Goal: Task Accomplishment & Management: Complete application form

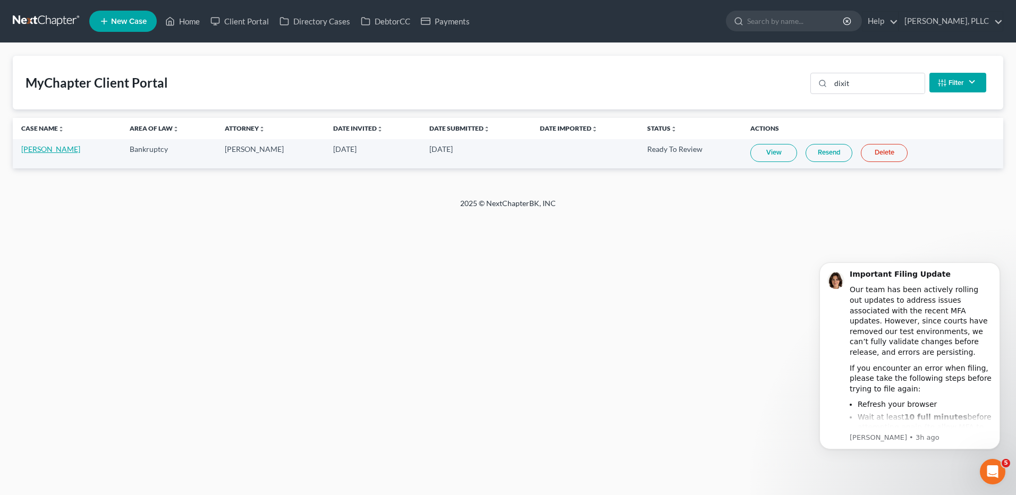
click at [39, 151] on link "[PERSON_NAME]" at bounding box center [50, 149] width 59 height 9
click at [39, 150] on link "[PERSON_NAME]" at bounding box center [50, 149] width 59 height 9
select select "4"
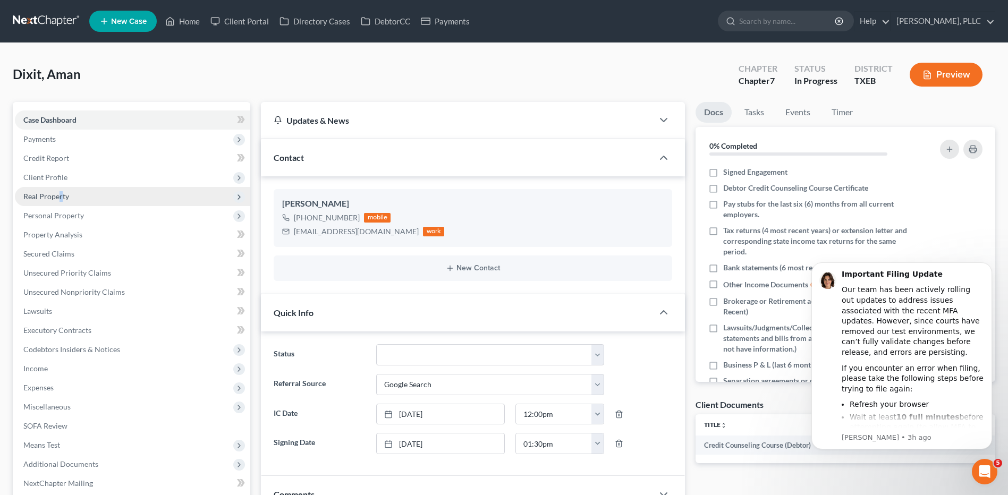
click at [61, 195] on span "Real Property" at bounding box center [46, 196] width 46 height 9
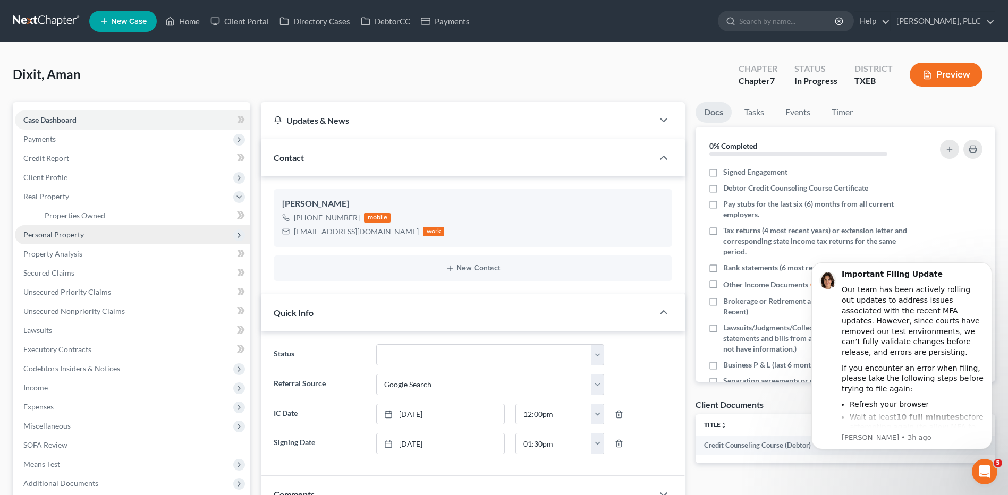
drag, startPoint x: 61, startPoint y: 195, endPoint x: 45, endPoint y: 234, distance: 42.9
click at [45, 234] on span "Personal Property" at bounding box center [53, 234] width 61 height 9
click at [87, 235] on span "Vehicles Owned" at bounding box center [71, 234] width 53 height 9
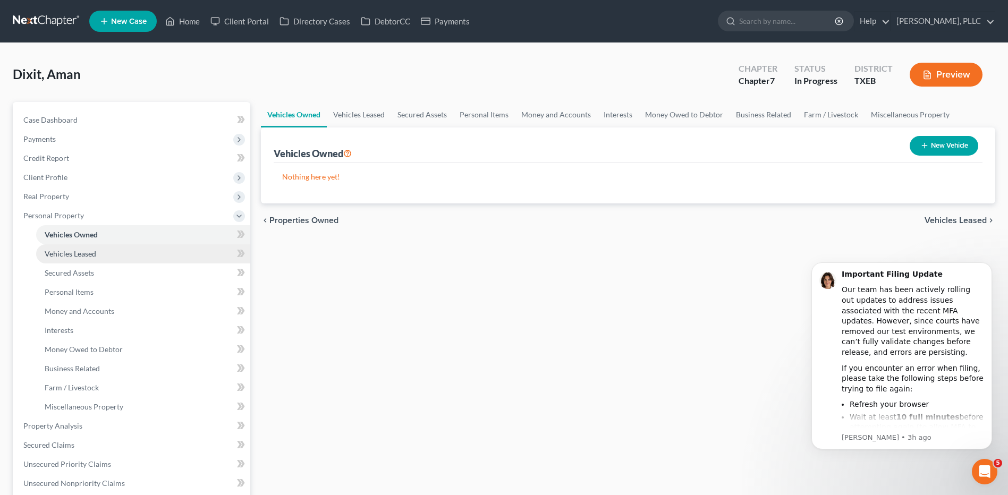
click at [77, 255] on span "Vehicles Leased" at bounding box center [71, 253] width 52 height 9
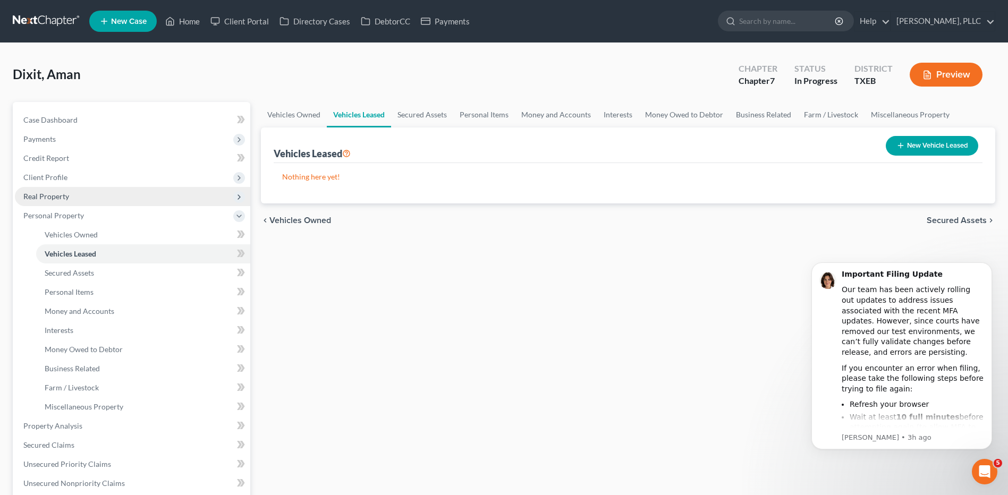
click at [70, 195] on span "Real Property" at bounding box center [132, 196] width 235 height 19
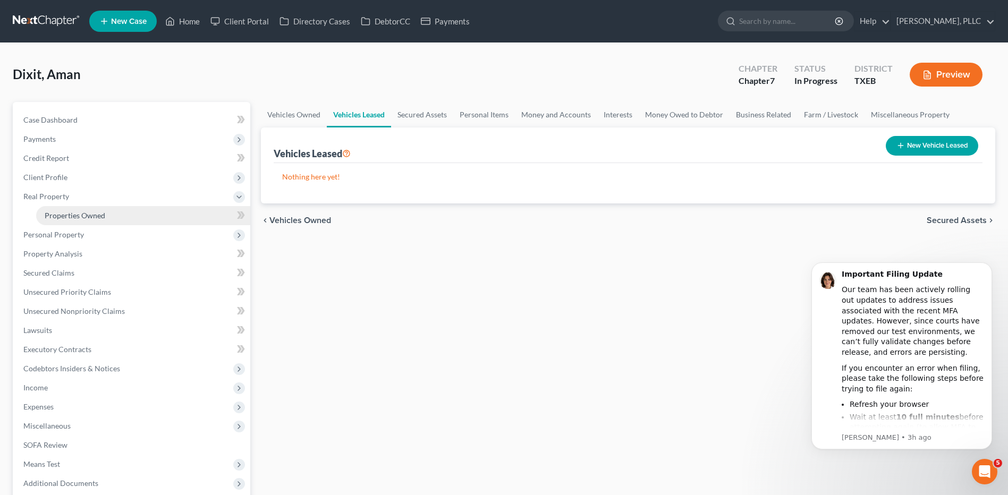
click at [65, 218] on span "Properties Owned" at bounding box center [75, 215] width 61 height 9
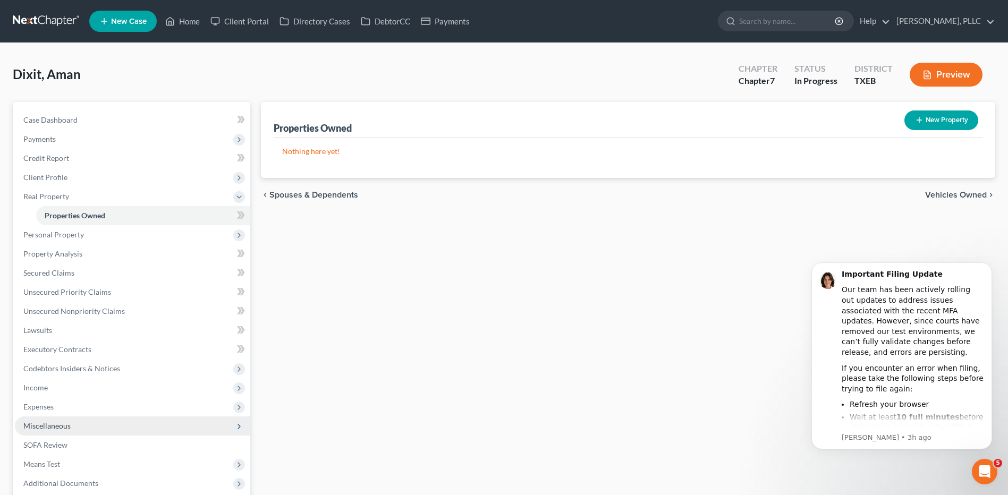
click at [70, 426] on span "Miscellaneous" at bounding box center [132, 426] width 235 height 19
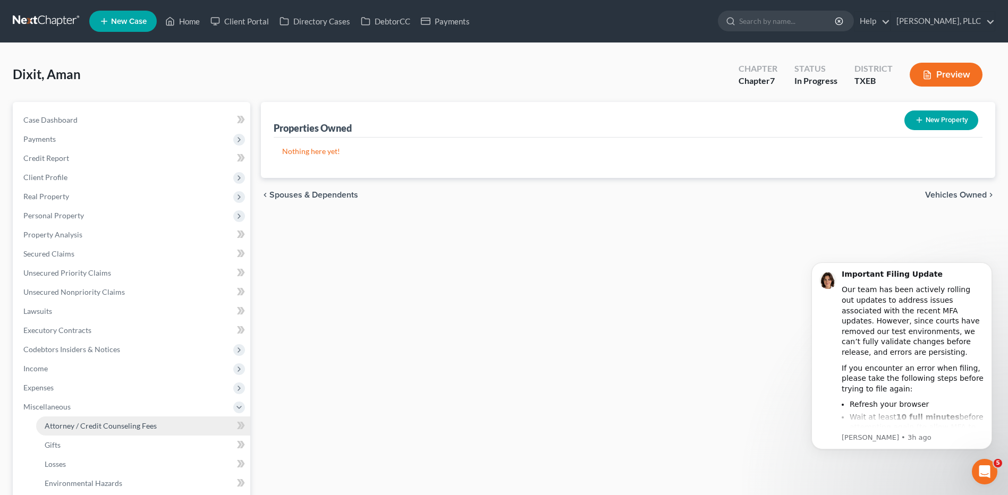
click at [80, 426] on span "Attorney / Credit Counseling Fees" at bounding box center [101, 425] width 112 height 9
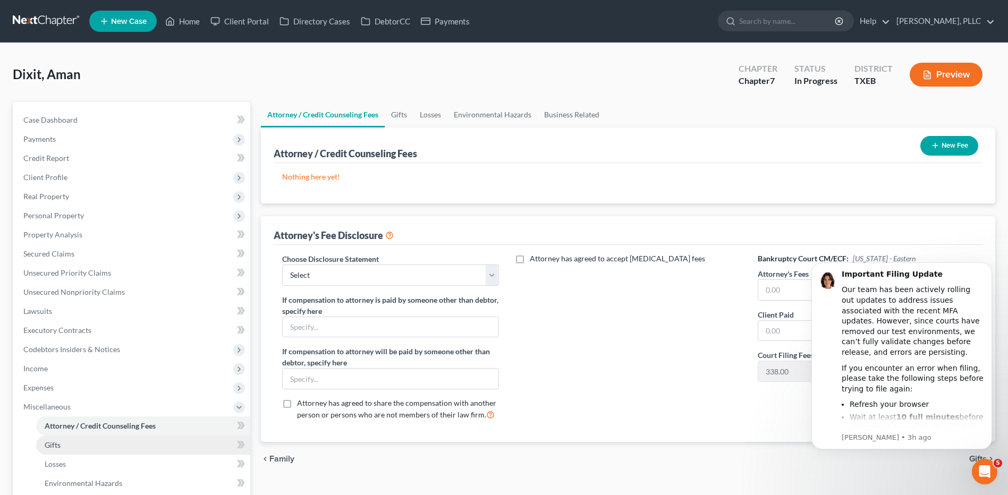
click at [54, 449] on span "Gifts" at bounding box center [53, 445] width 16 height 9
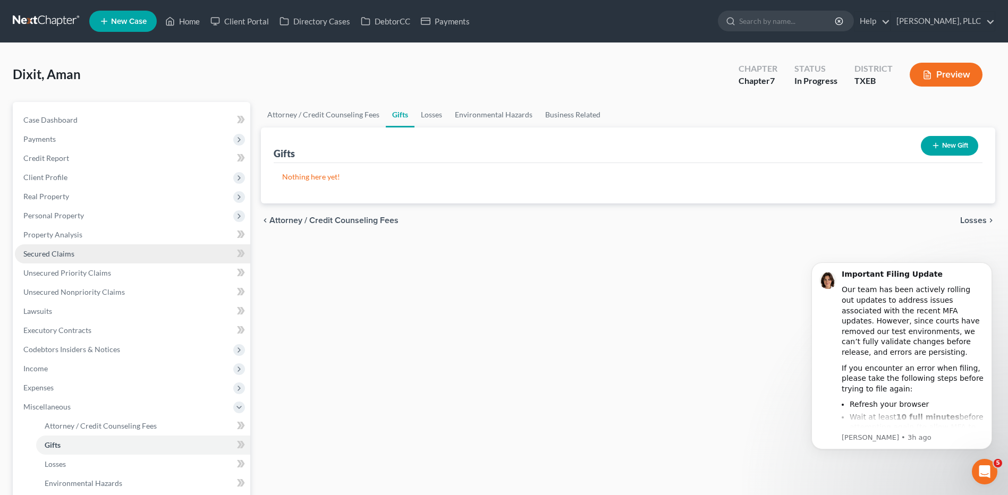
click at [52, 255] on span "Secured Claims" at bounding box center [48, 253] width 51 height 9
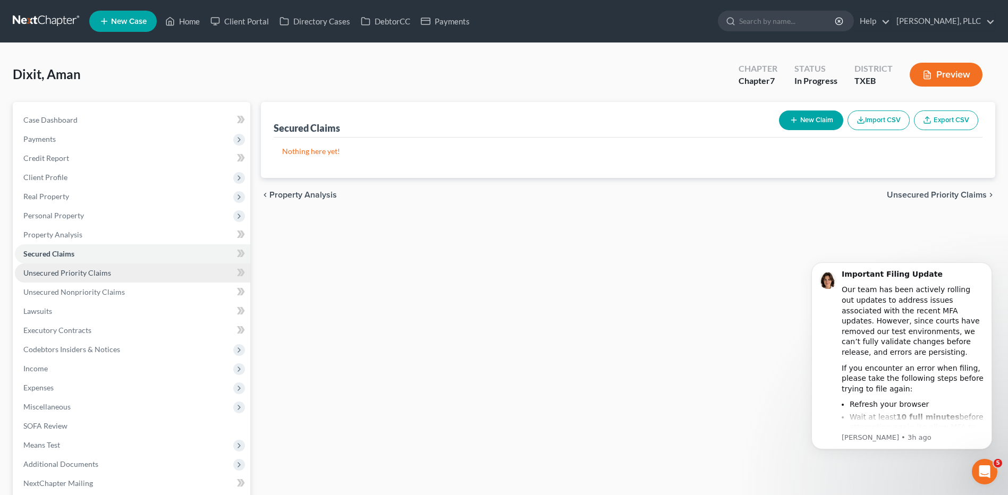
click at [53, 275] on span "Unsecured Priority Claims" at bounding box center [67, 272] width 88 height 9
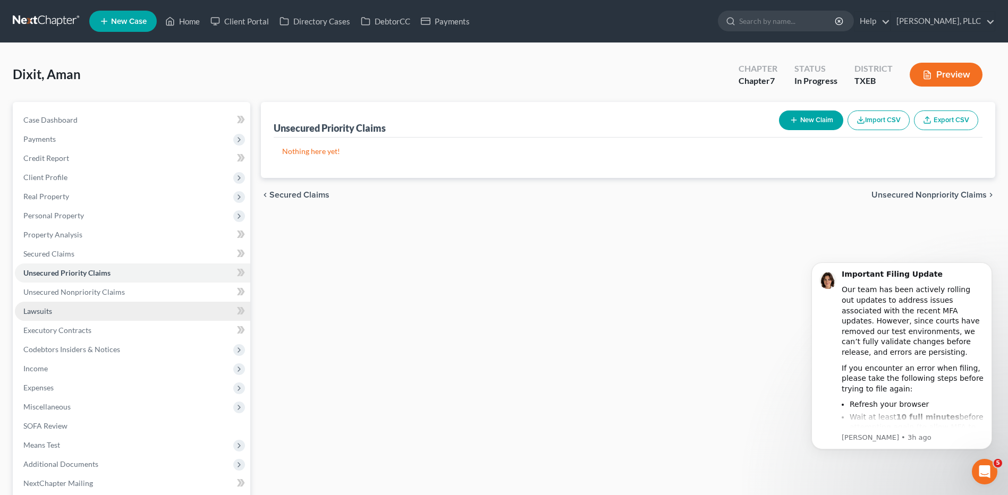
click at [43, 311] on span "Lawsuits" at bounding box center [37, 311] width 29 height 9
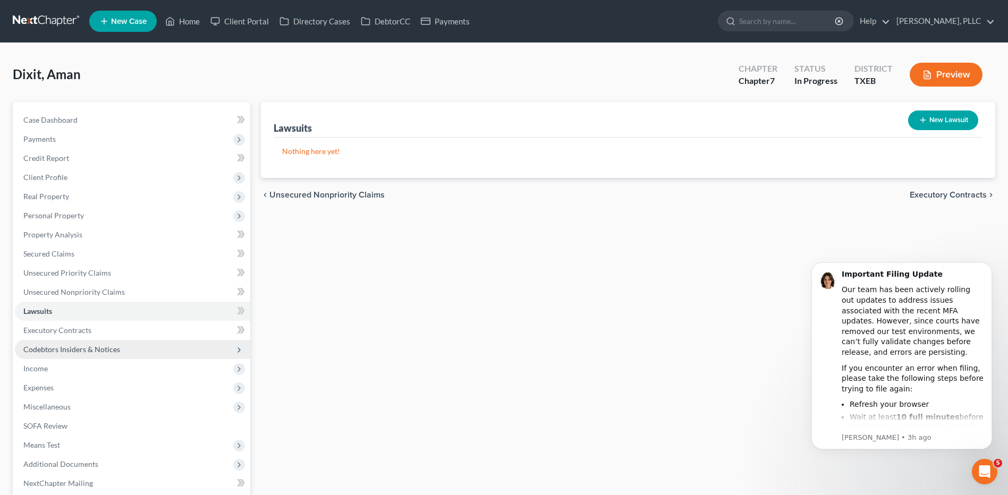
click at [56, 352] on span "Codebtors Insiders & Notices" at bounding box center [71, 349] width 97 height 9
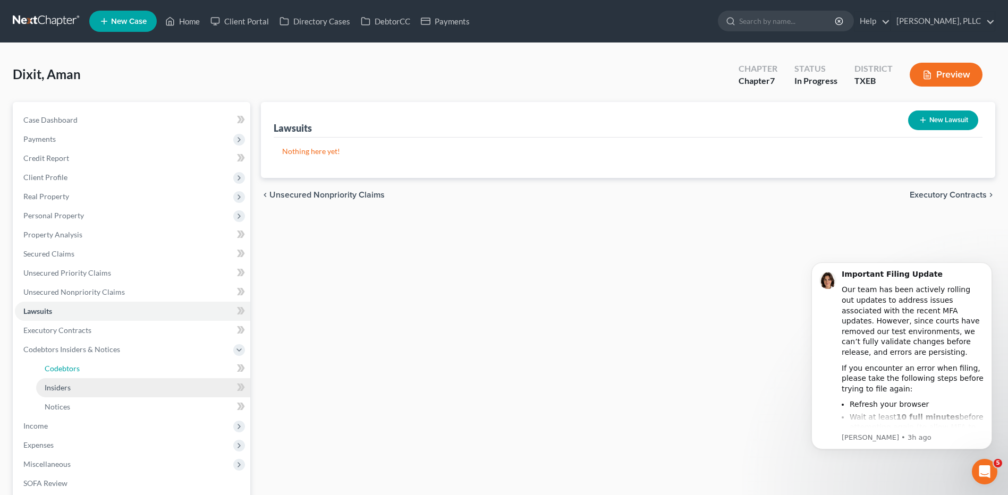
drag, startPoint x: 72, startPoint y: 370, endPoint x: 71, endPoint y: 378, distance: 7.5
click at [73, 370] on span "Codebtors" at bounding box center [62, 368] width 35 height 9
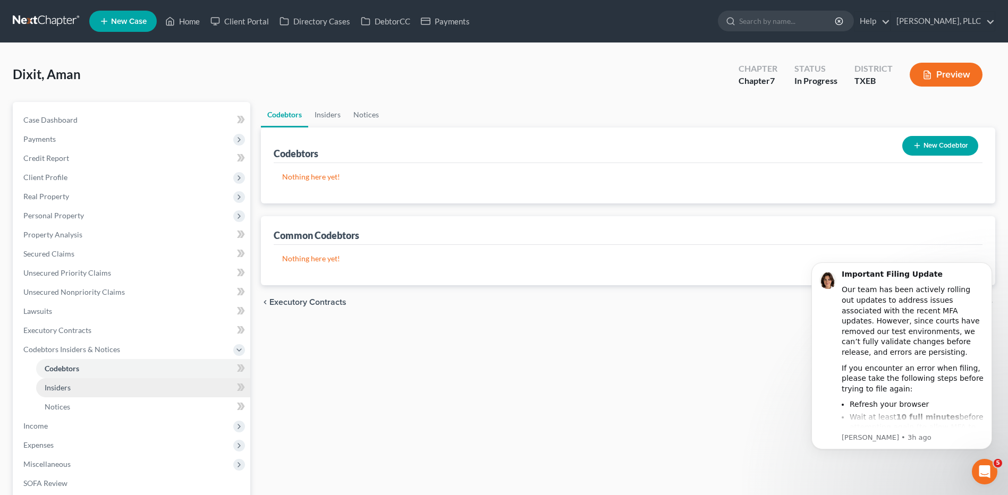
click at [65, 389] on span "Insiders" at bounding box center [58, 387] width 26 height 9
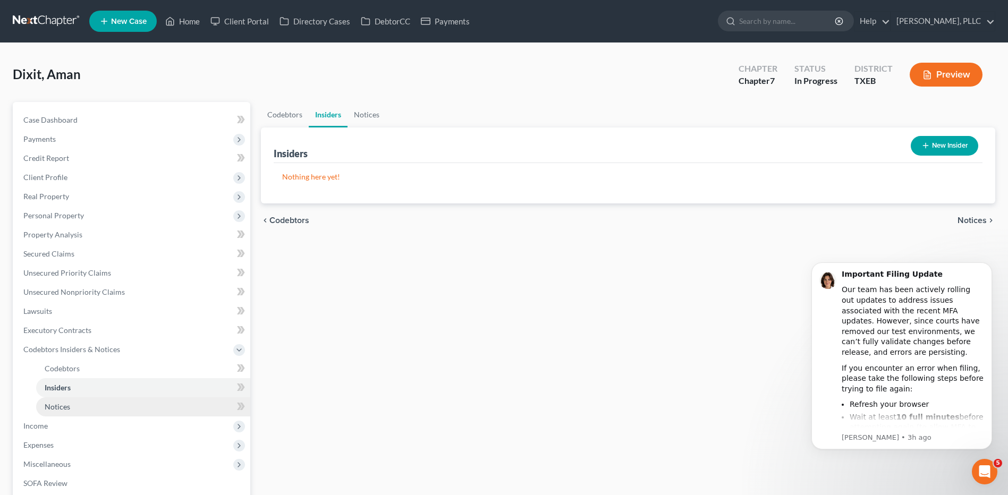
click at [65, 409] on span "Notices" at bounding box center [58, 406] width 26 height 9
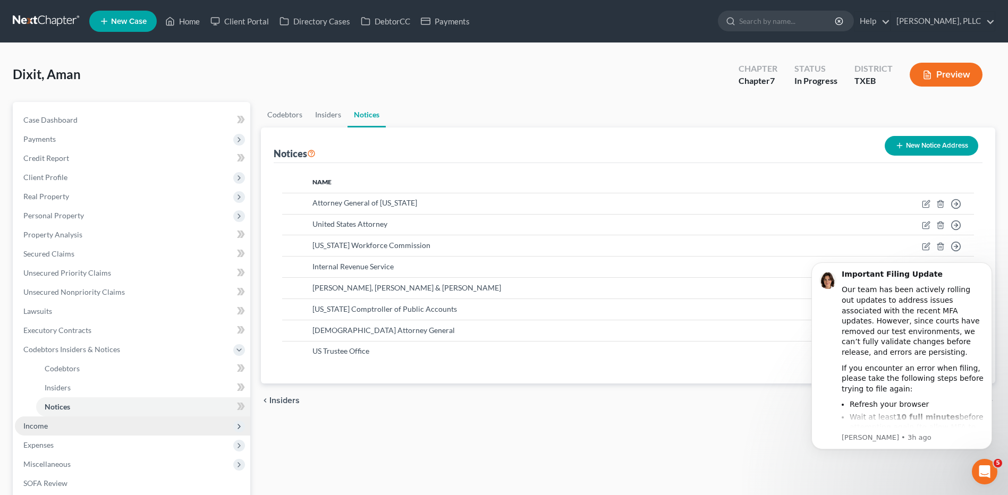
click at [42, 427] on span "Income" at bounding box center [35, 425] width 24 height 9
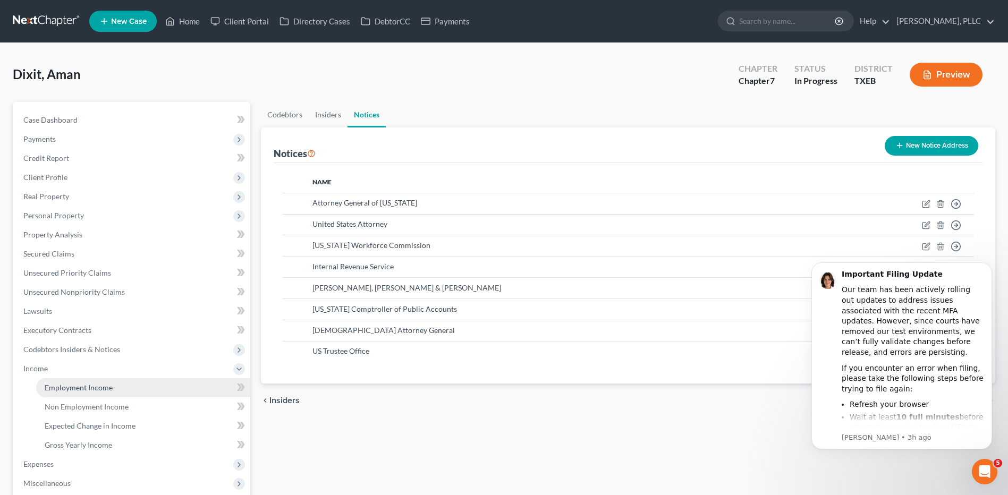
click at [97, 390] on span "Employment Income" at bounding box center [79, 387] width 68 height 9
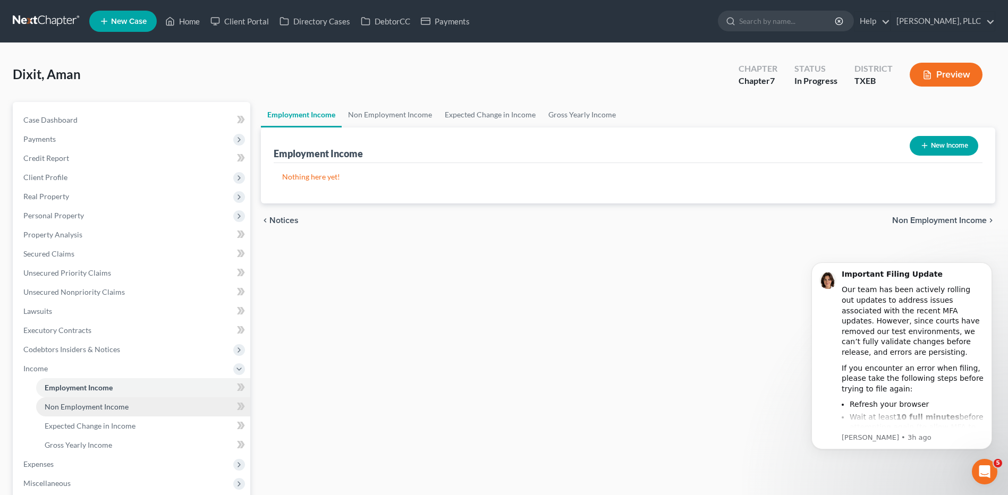
click at [98, 405] on span "Non Employment Income" at bounding box center [87, 406] width 84 height 9
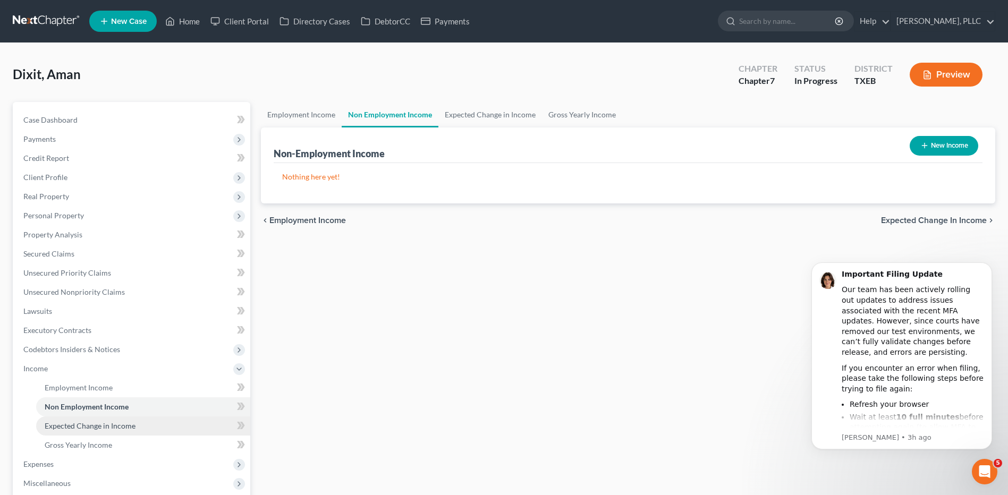
click at [111, 424] on span "Expected Change in Income" at bounding box center [90, 425] width 91 height 9
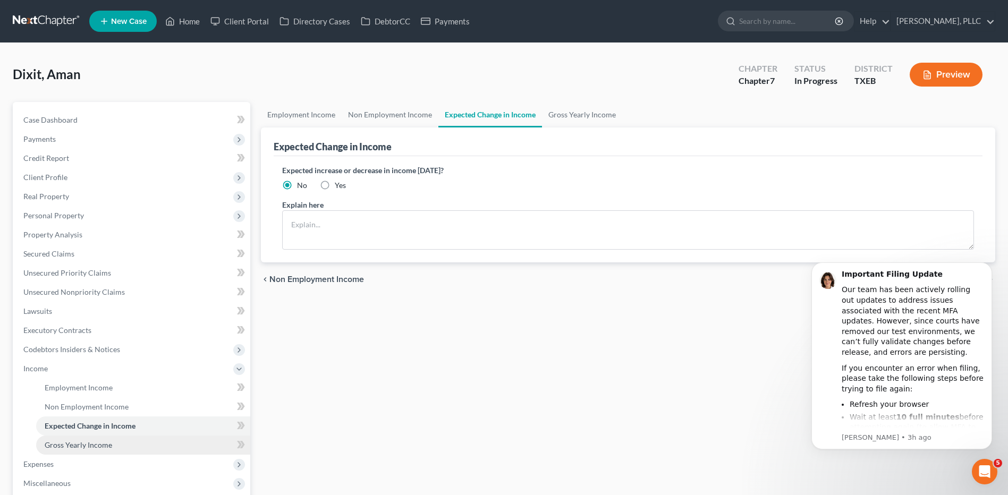
click at [92, 445] on span "Gross Yearly Income" at bounding box center [78, 445] width 67 height 9
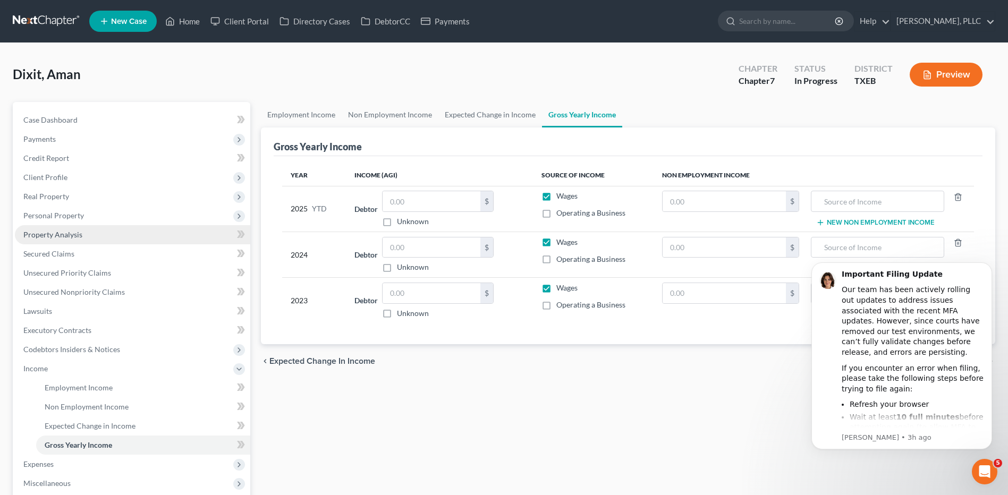
click at [157, 230] on link "Property Analysis" at bounding box center [132, 234] width 235 height 19
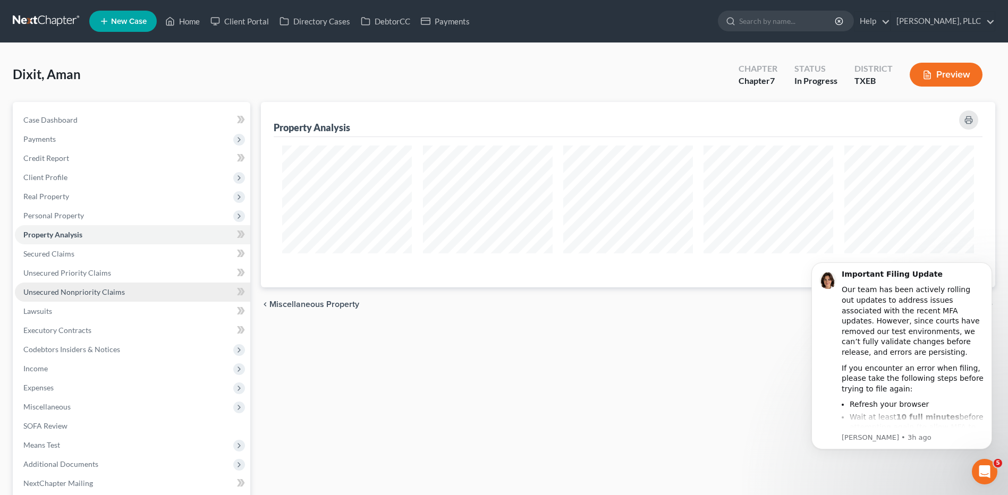
scroll to position [185, 735]
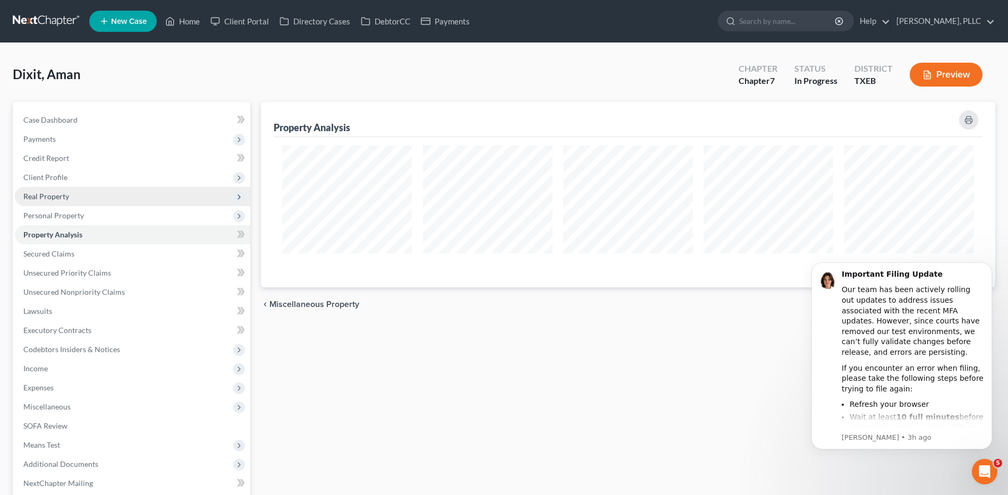
click at [48, 197] on span "Real Property" at bounding box center [46, 196] width 46 height 9
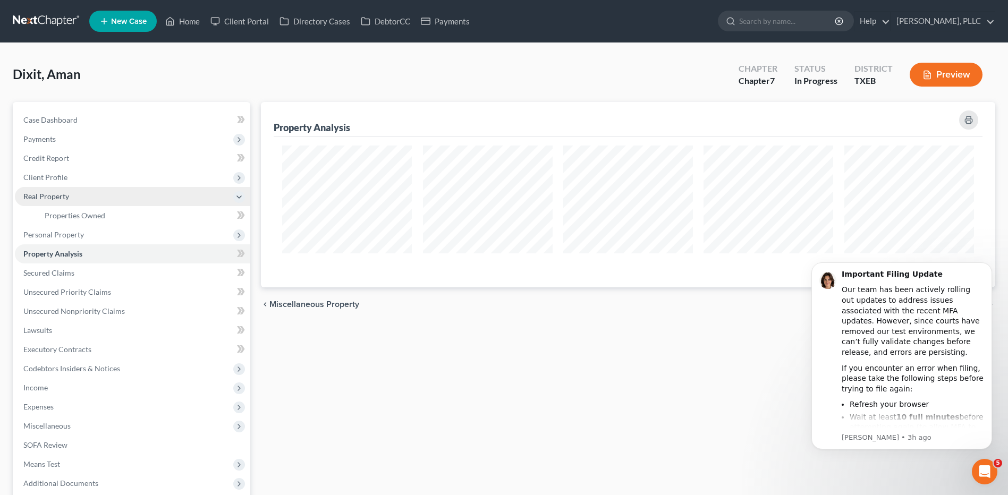
click at [50, 197] on span "Real Property" at bounding box center [46, 196] width 46 height 9
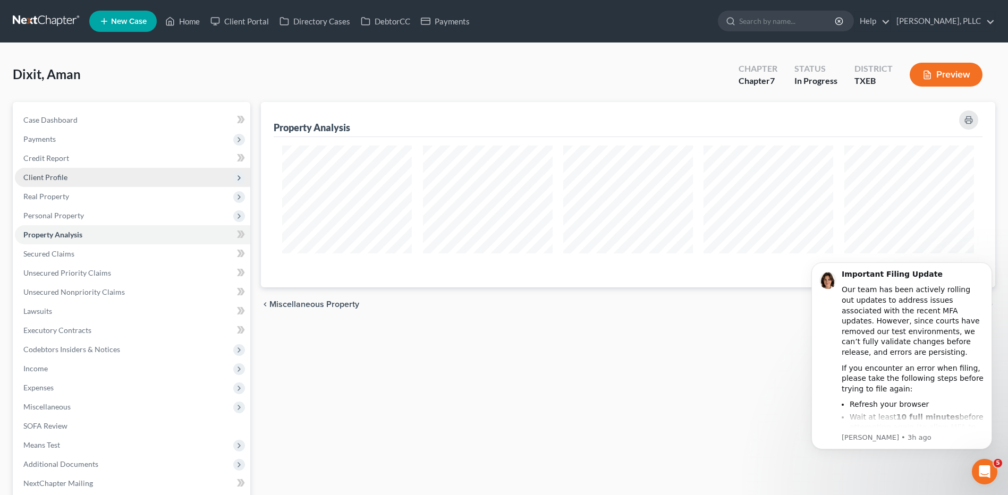
click at [57, 179] on span "Client Profile" at bounding box center [45, 177] width 44 height 9
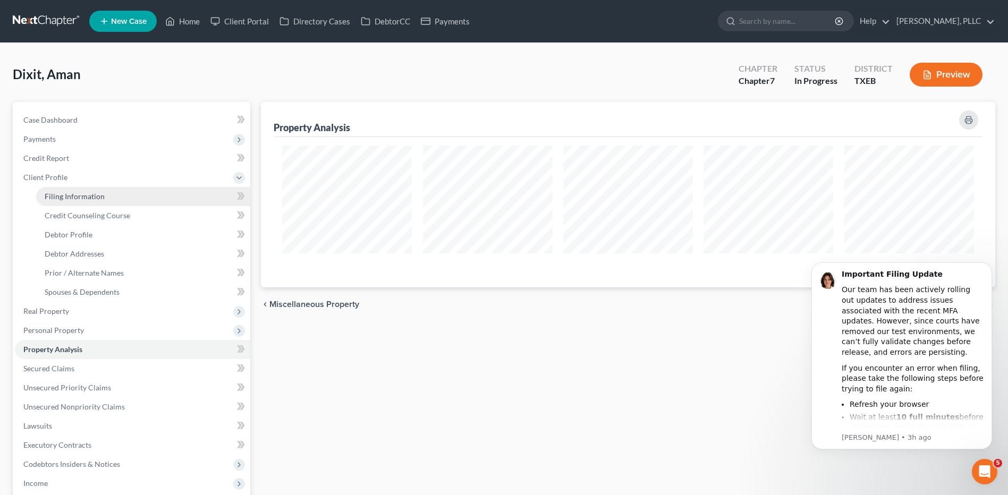
click at [91, 200] on span "Filing Information" at bounding box center [75, 196] width 60 height 9
select select "1"
select select "0"
select select "45"
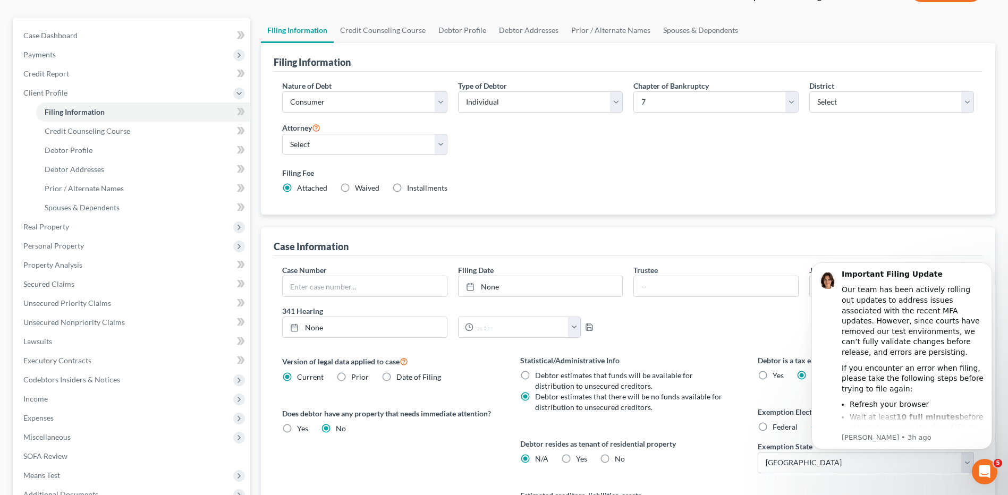
scroll to position [106, 0]
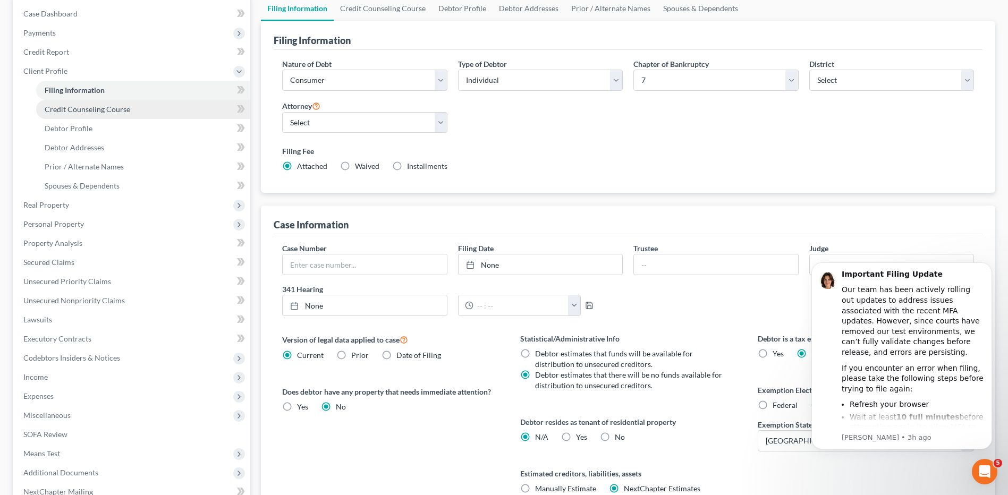
click at [96, 114] on link "Credit Counseling Course" at bounding box center [143, 109] width 214 height 19
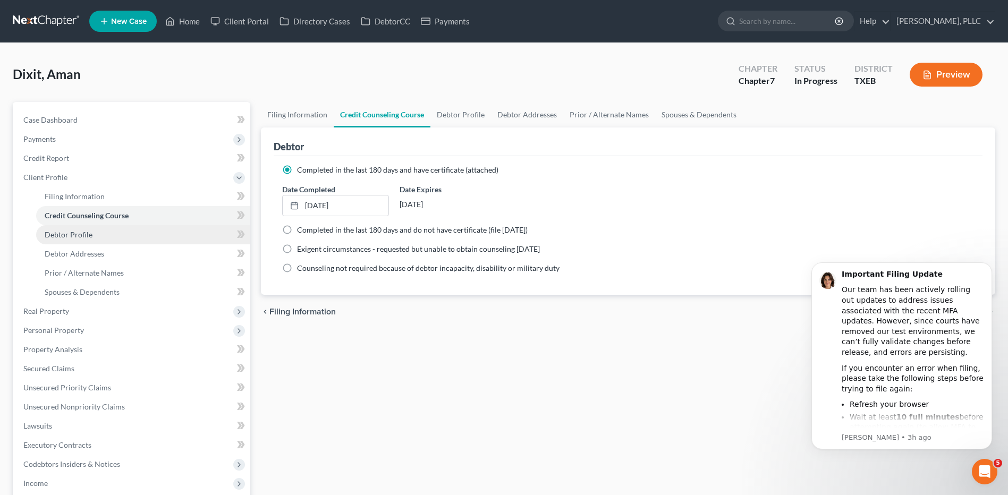
click at [61, 234] on span "Debtor Profile" at bounding box center [69, 234] width 48 height 9
select select "0"
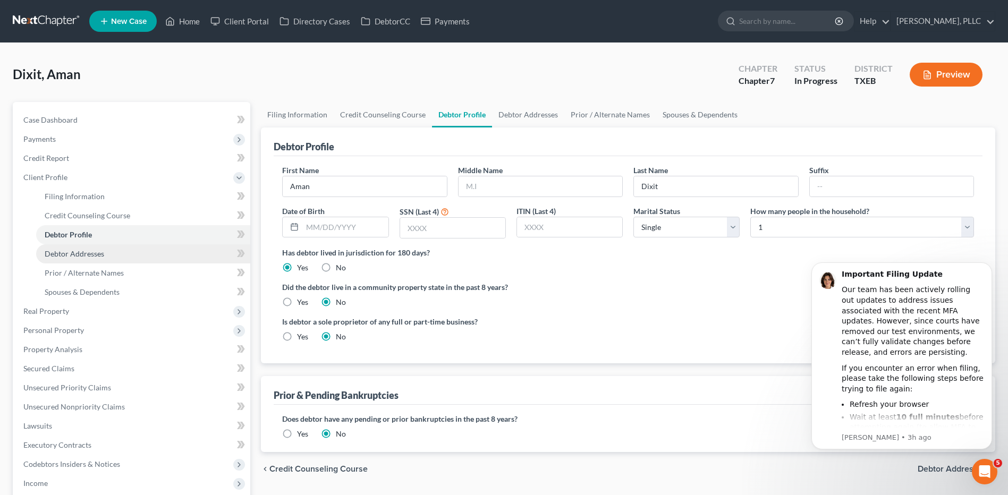
click at [74, 257] on span "Debtor Addresses" at bounding box center [75, 253] width 60 height 9
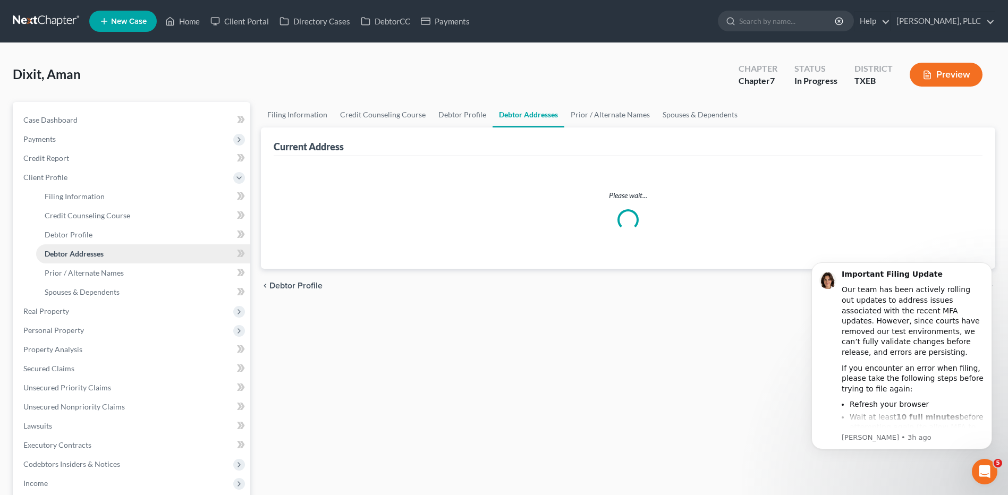
select select "0"
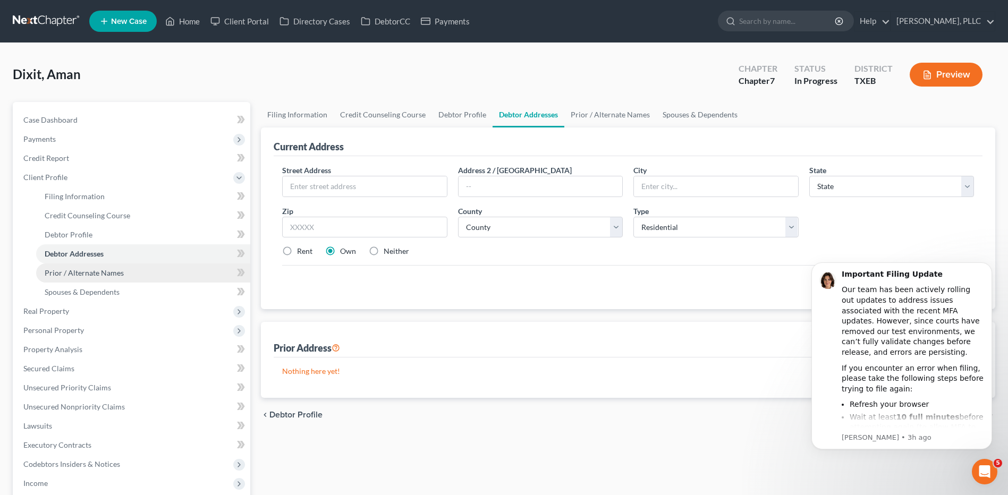
click at [80, 275] on span "Prior / Alternate Names" at bounding box center [84, 272] width 79 height 9
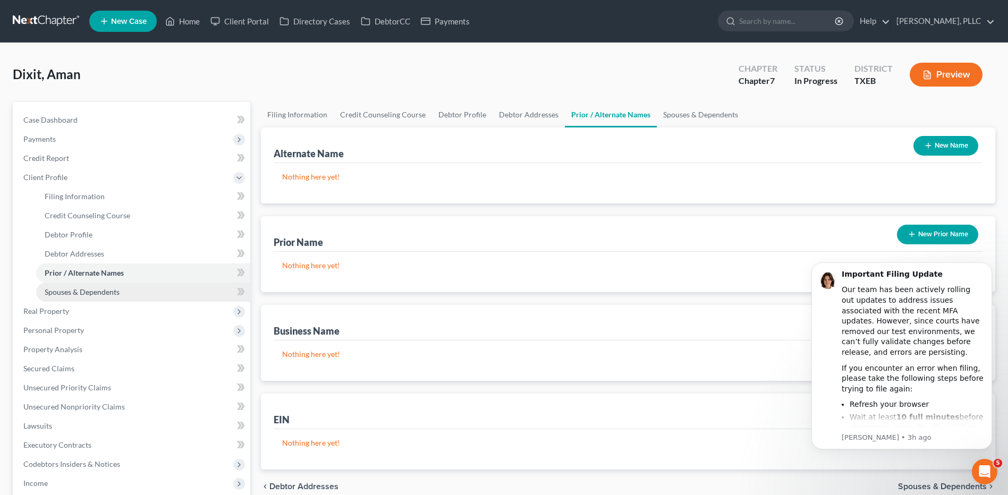
click at [69, 294] on span "Spouses & Dependents" at bounding box center [82, 292] width 75 height 9
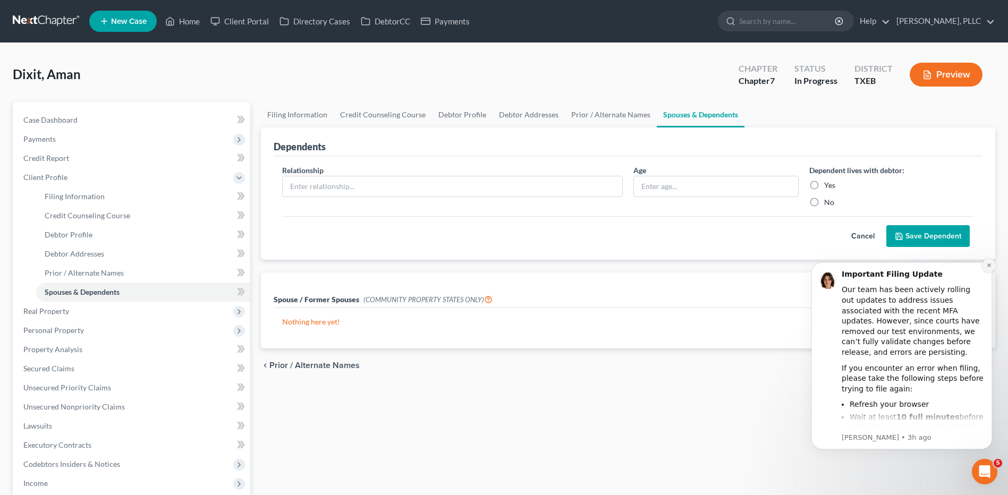
click at [991, 268] on icon "Dismiss notification" at bounding box center [989, 266] width 6 height 6
